Goal: Task Accomplishment & Management: Complete application form

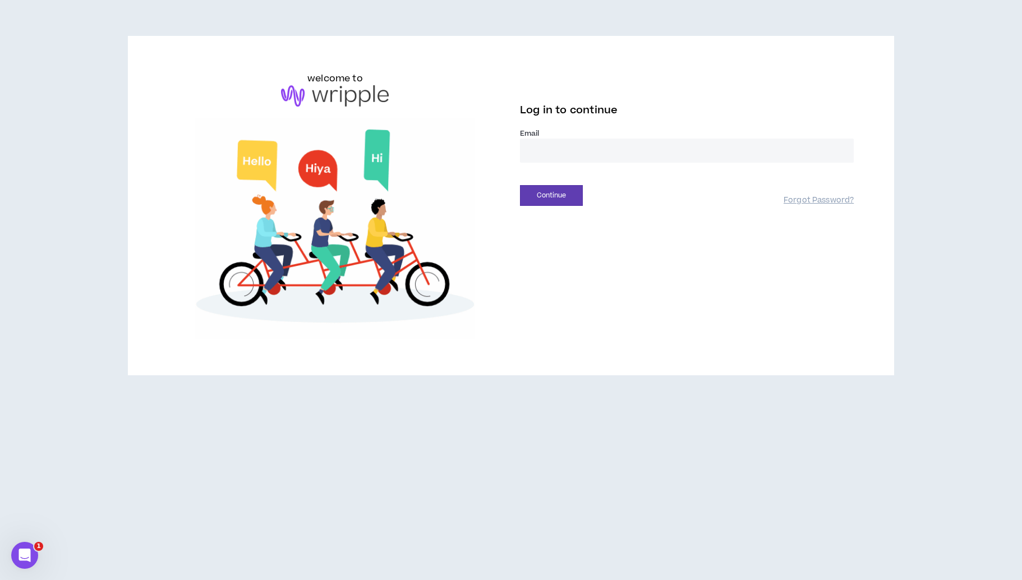
click at [533, 154] on input "email" at bounding box center [687, 150] width 334 height 24
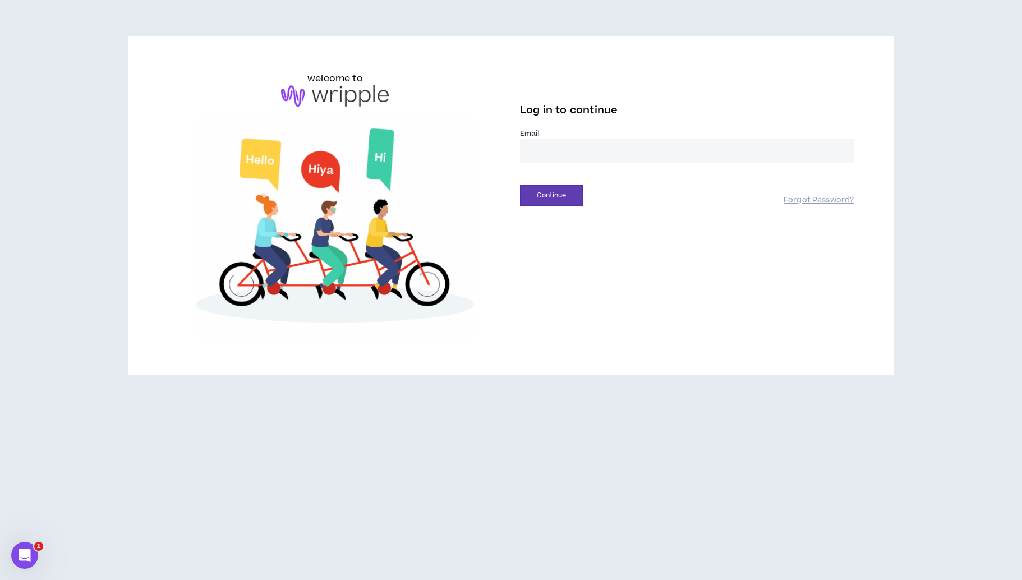
type input "**********"
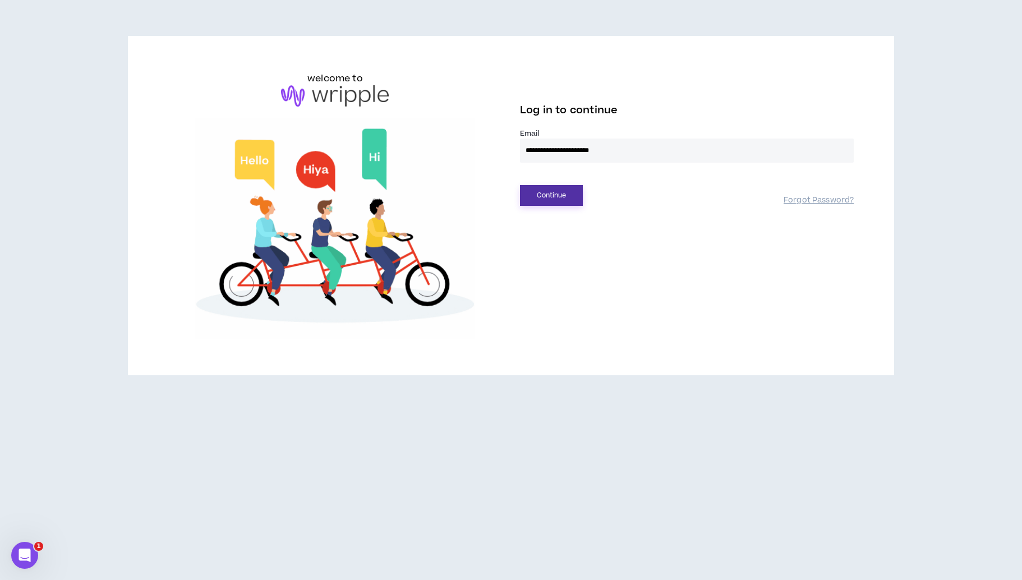
click at [570, 189] on button "Continue" at bounding box center [551, 195] width 63 height 21
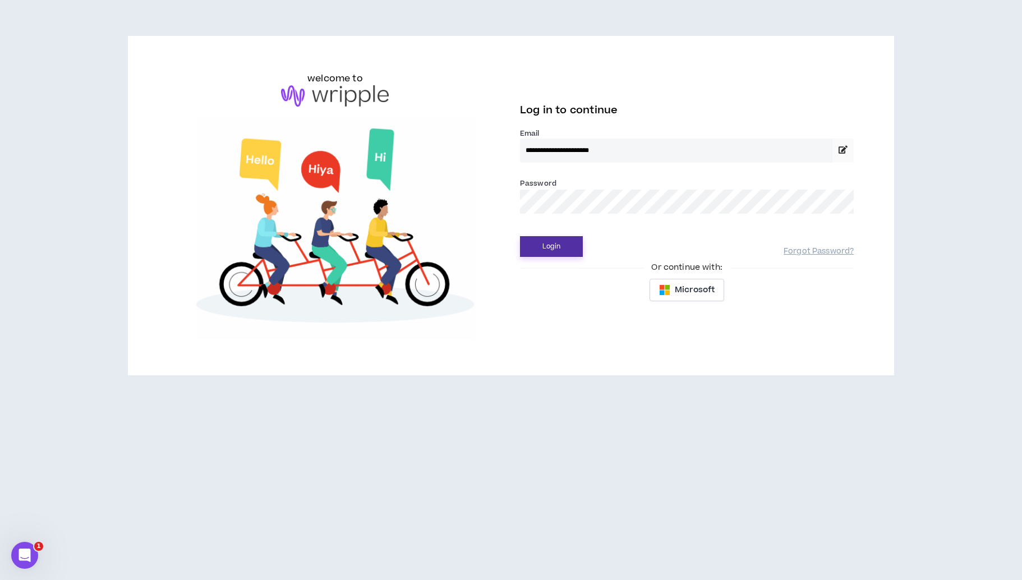
click at [551, 248] on button "Login" at bounding box center [551, 246] width 63 height 21
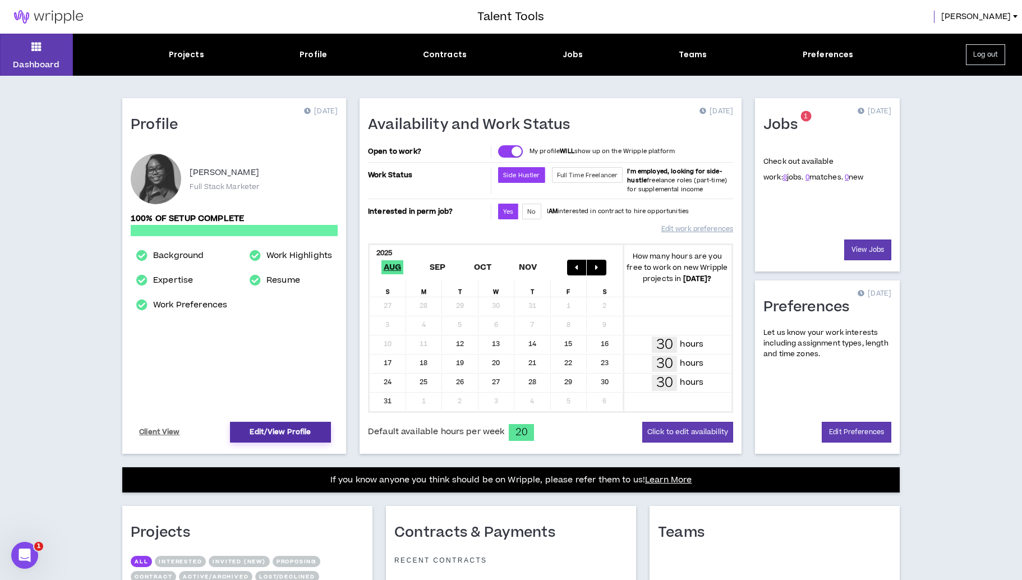
click at [302, 429] on link "Edit/View Profile" at bounding box center [280, 432] width 101 height 21
select select "*"
select select "US"
select select "*******"
select select "*"
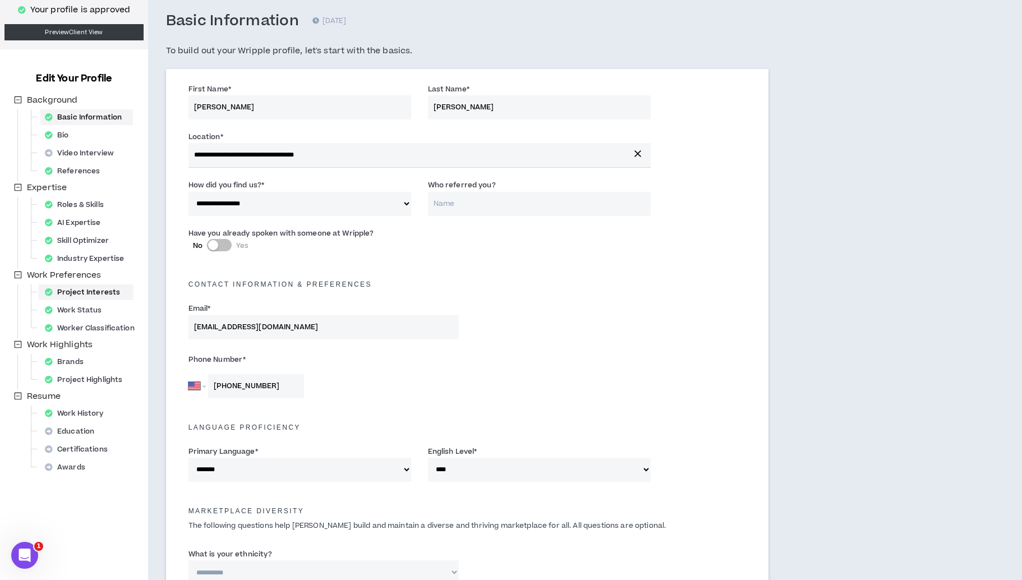
click at [67, 291] on div "Project Interests" at bounding box center [85, 292] width 91 height 16
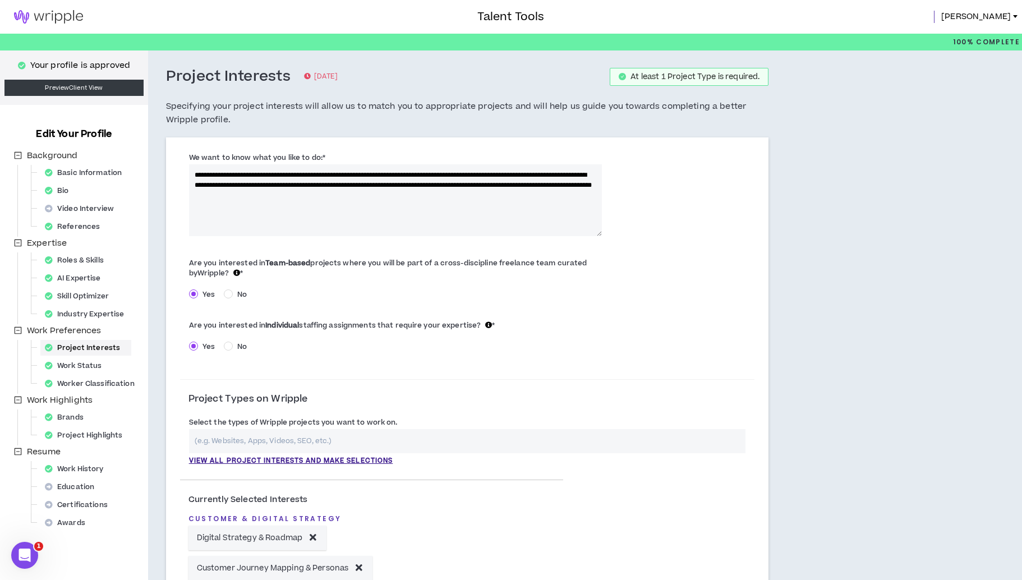
click at [451, 196] on textarea "**********" at bounding box center [395, 200] width 413 height 72
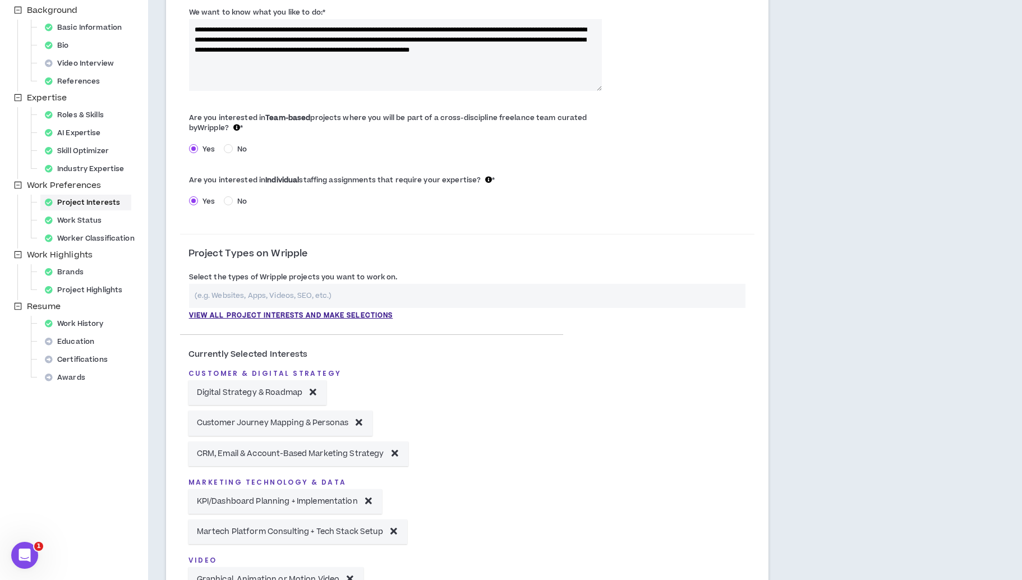
scroll to position [144, 0]
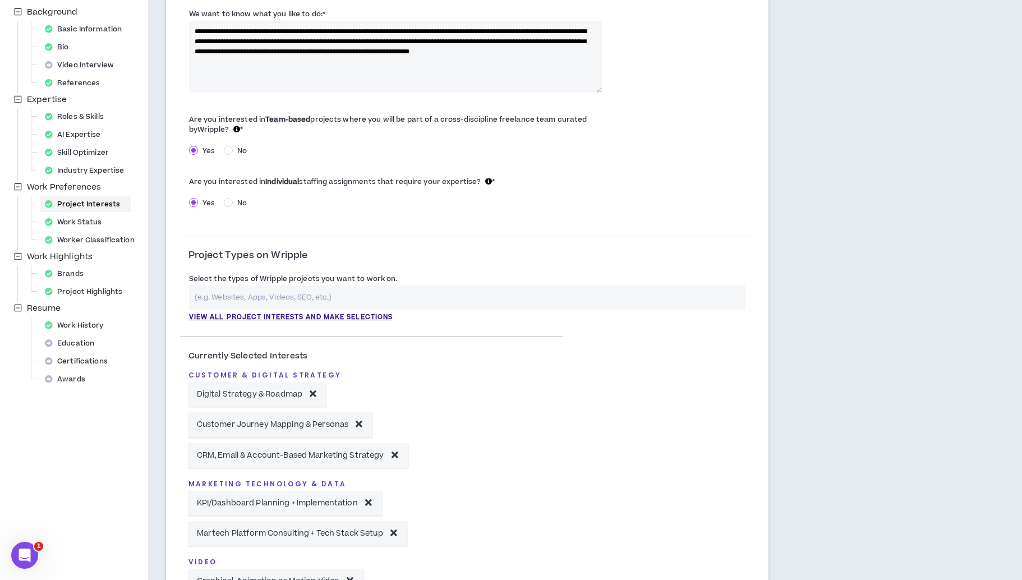
type textarea "**********"
click at [387, 296] on input "text" at bounding box center [467, 297] width 557 height 24
type input "g"
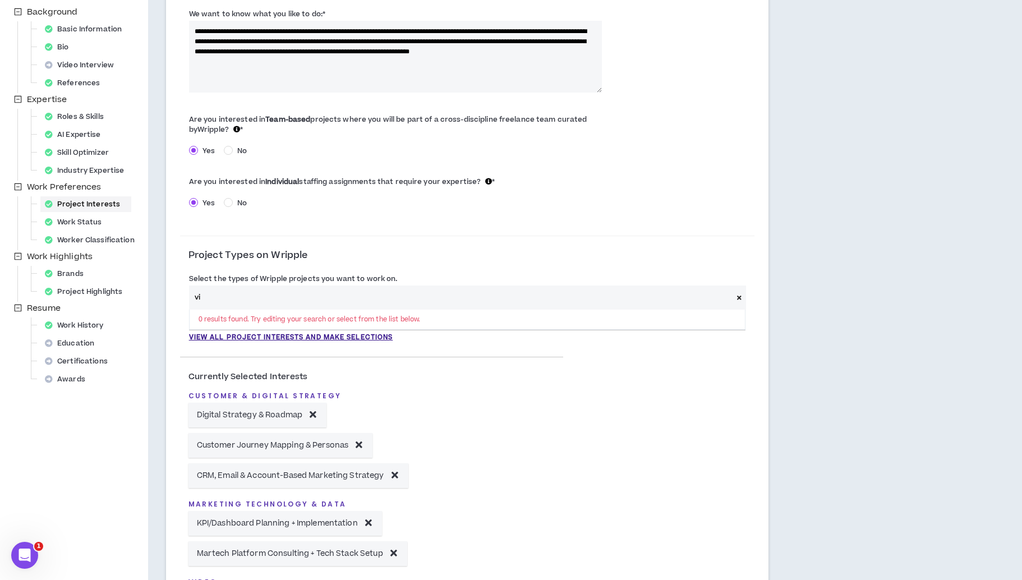
type input "v"
click at [341, 339] on p "View all project interests and make selections" at bounding box center [291, 337] width 204 height 10
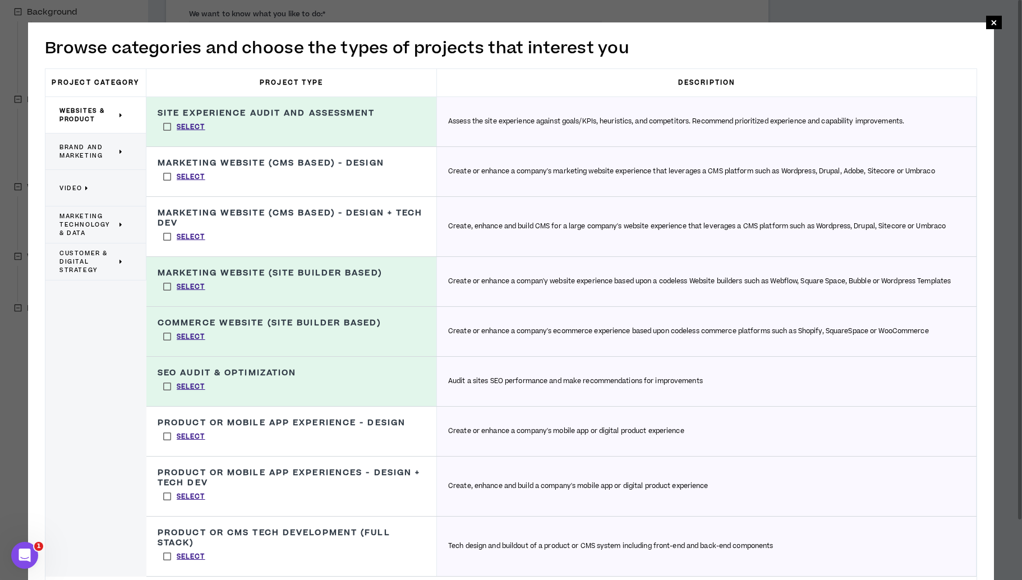
click at [104, 197] on p "Video" at bounding box center [91, 187] width 64 height 25
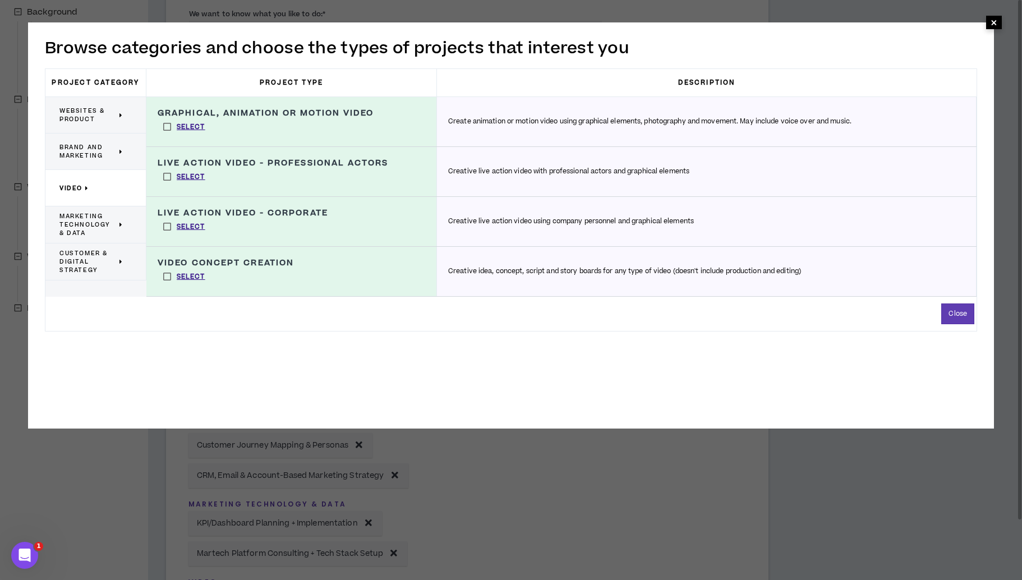
click at [989, 19] on span "×" at bounding box center [994, 22] width 16 height 13
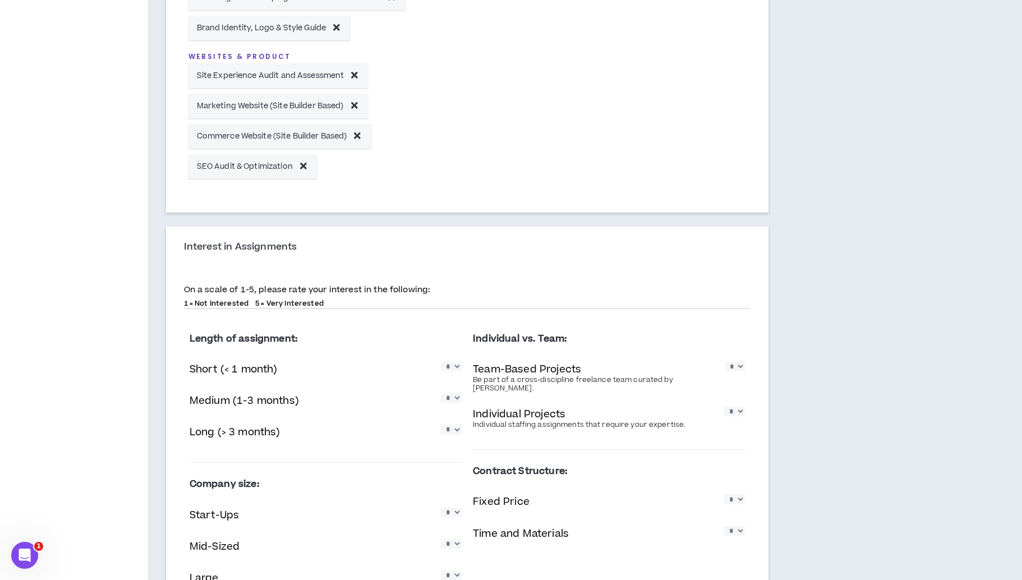
scroll to position [1303, 0]
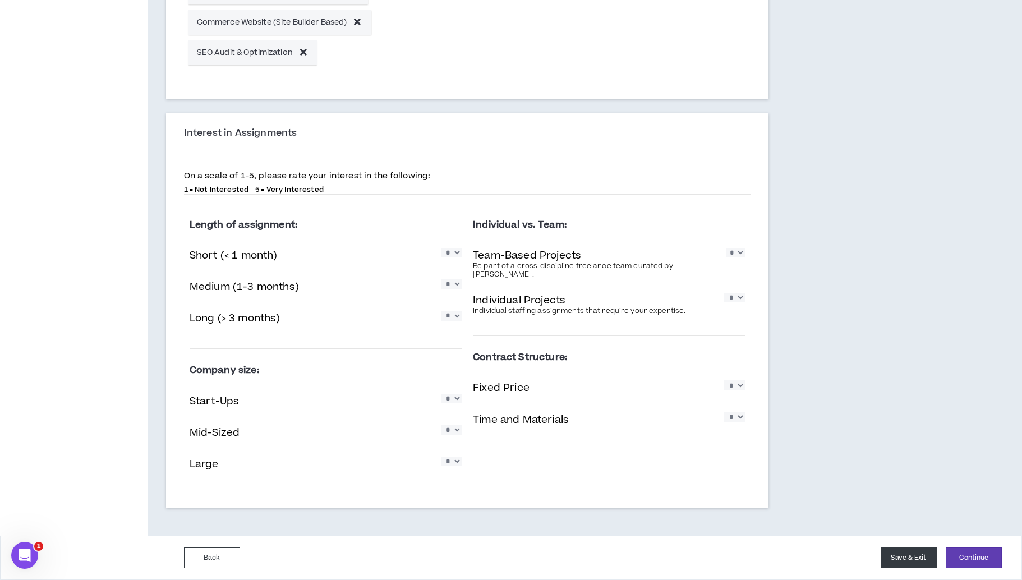
click at [918, 553] on button "Save & Exit" at bounding box center [908, 557] width 56 height 21
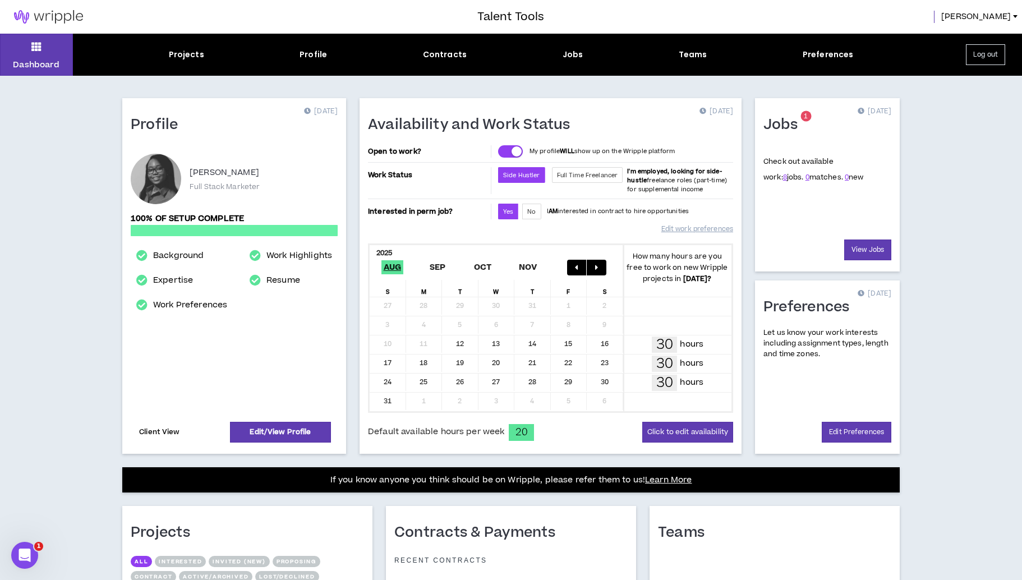
click at [163, 434] on link "Client View" at bounding box center [159, 432] width 44 height 20
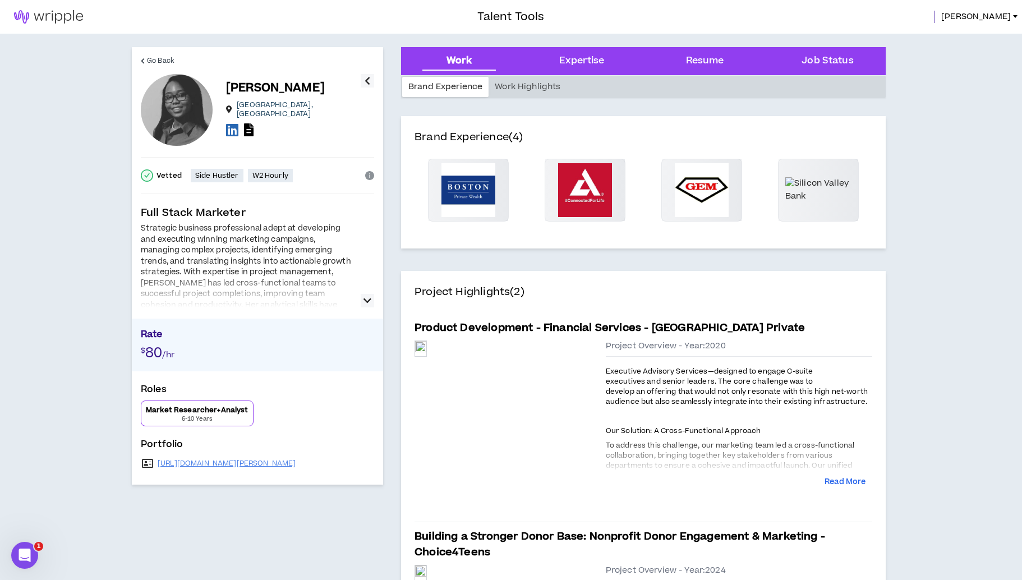
click at [364, 306] on icon "button" at bounding box center [367, 300] width 8 height 13
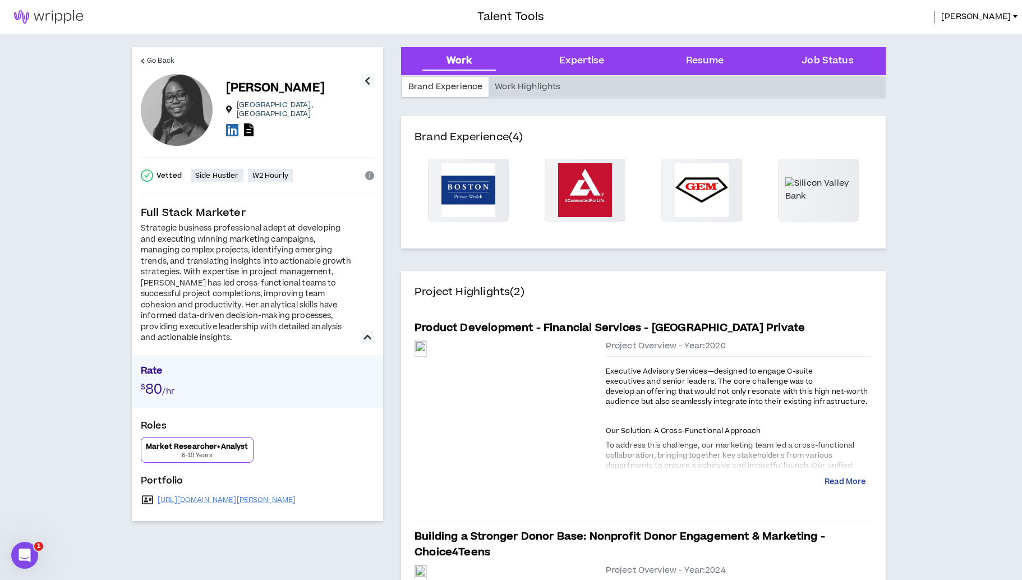
click at [849, 477] on button "Read More" at bounding box center [844, 482] width 41 height 11
